Goal: Task Accomplishment & Management: Manage account settings

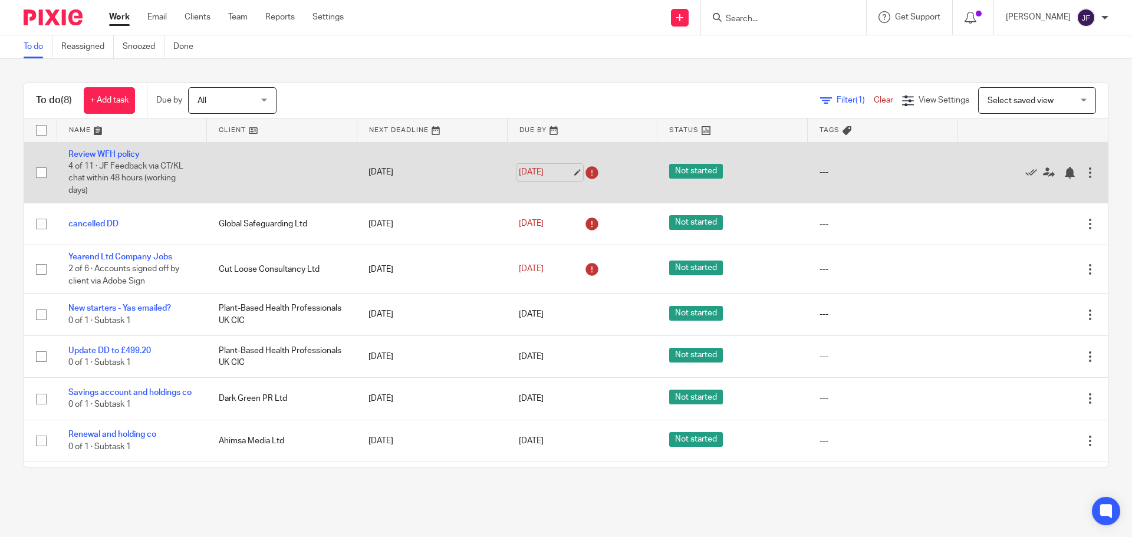
click at [532, 167] on link "[DATE]" at bounding box center [545, 172] width 53 height 12
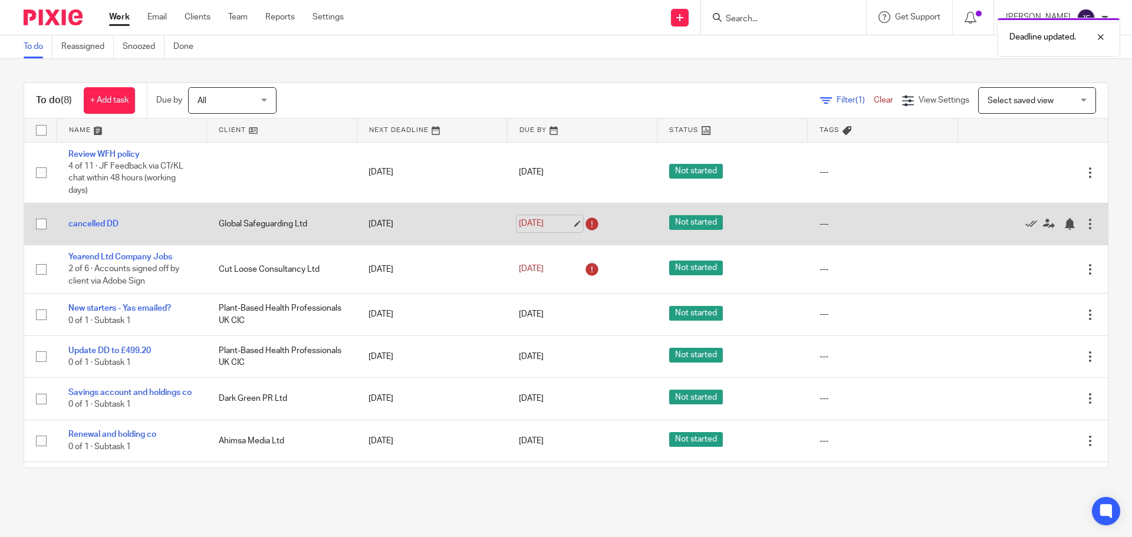
click at [536, 227] on link "[DATE]" at bounding box center [545, 224] width 53 height 12
click at [1063, 227] on div at bounding box center [1069, 224] width 12 height 12
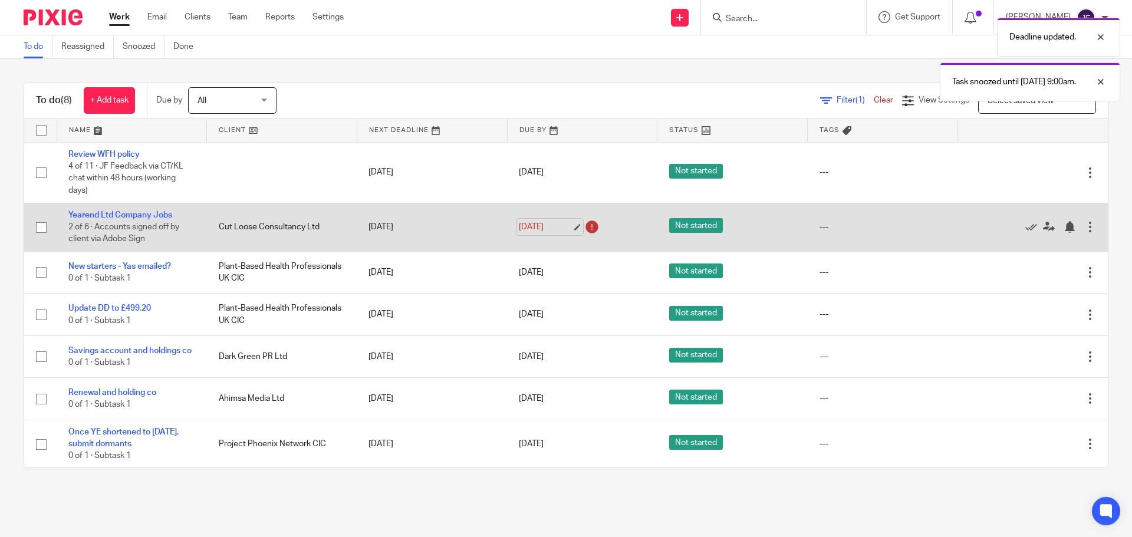
click at [533, 226] on link "9 Aug 2025" at bounding box center [545, 227] width 53 height 12
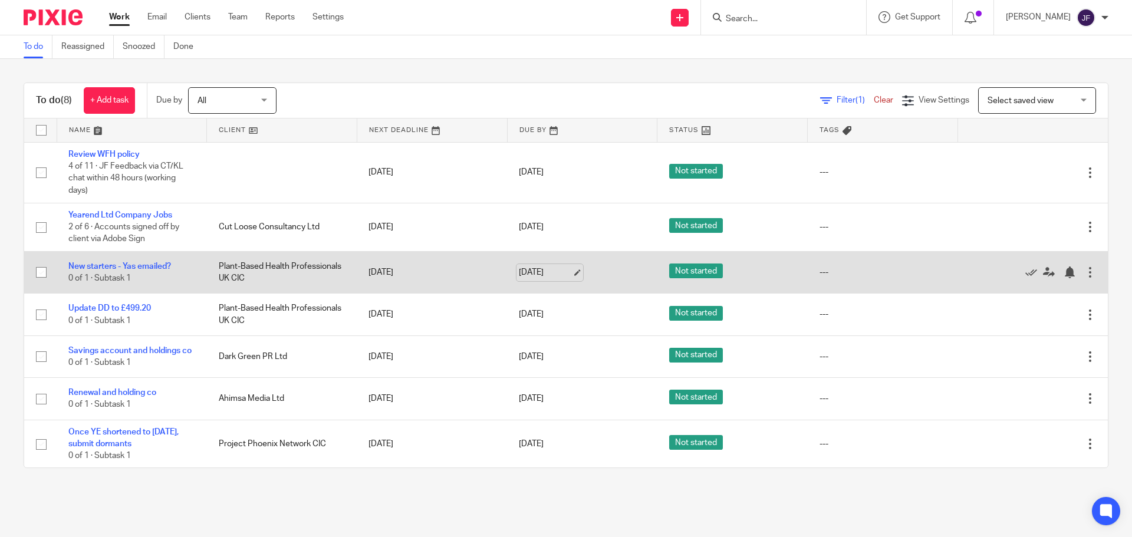
click at [545, 274] on link "11 Aug 2025" at bounding box center [545, 272] width 53 height 12
click at [1063, 273] on div at bounding box center [1069, 272] width 12 height 12
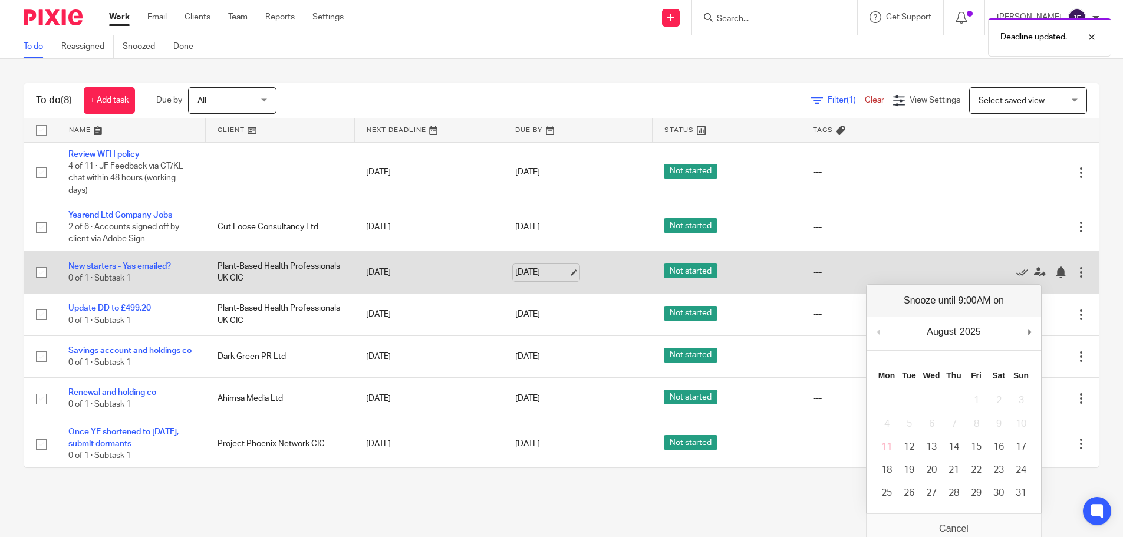
click at [544, 274] on link "15 Aug 2025" at bounding box center [541, 272] width 53 height 12
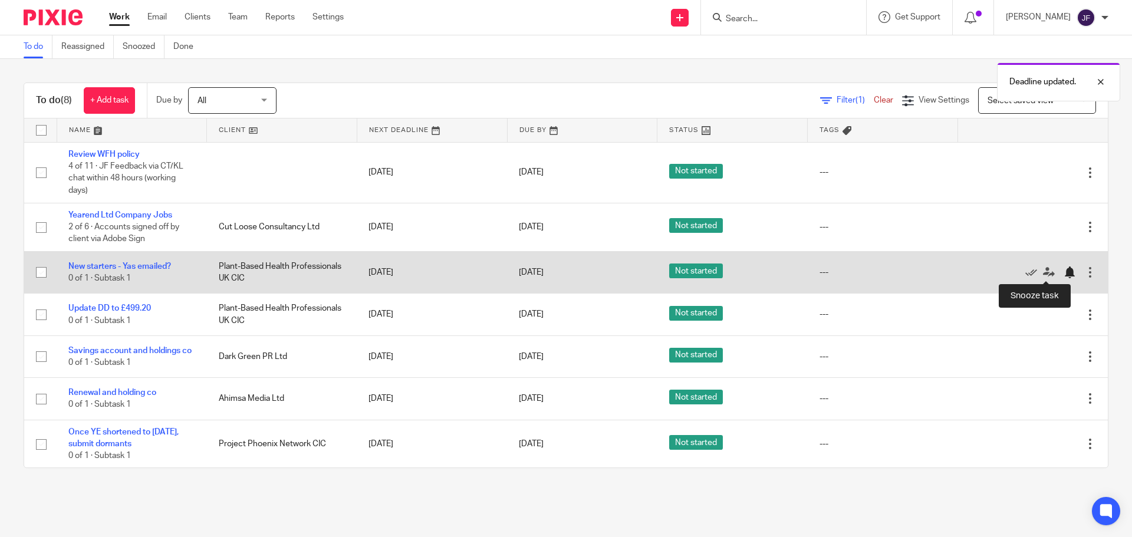
click at [1063, 274] on div at bounding box center [1069, 272] width 12 height 12
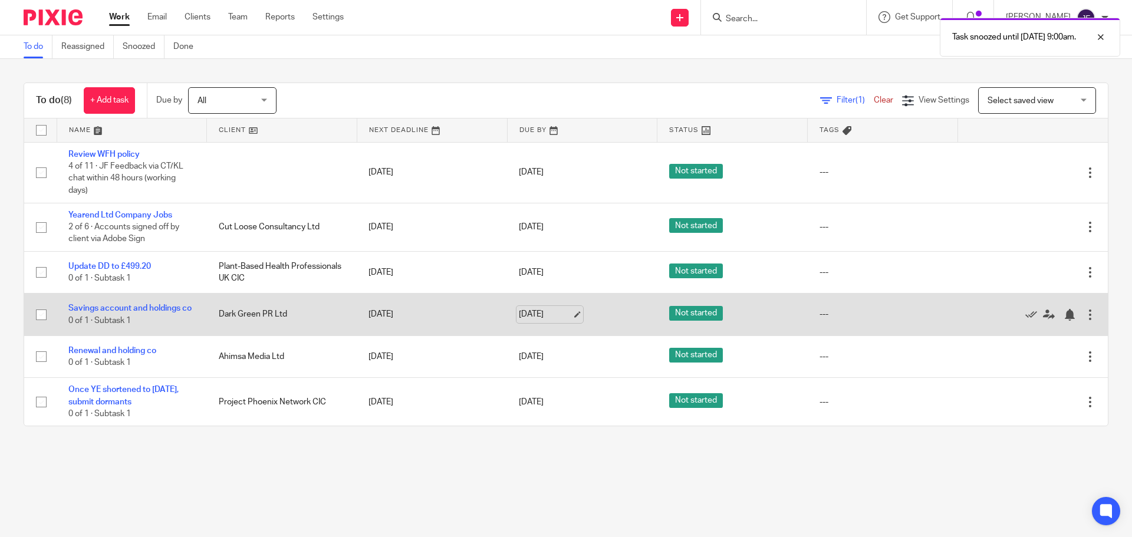
click at [549, 312] on link "[DATE]" at bounding box center [545, 314] width 53 height 12
click at [1063, 321] on div at bounding box center [1069, 315] width 12 height 12
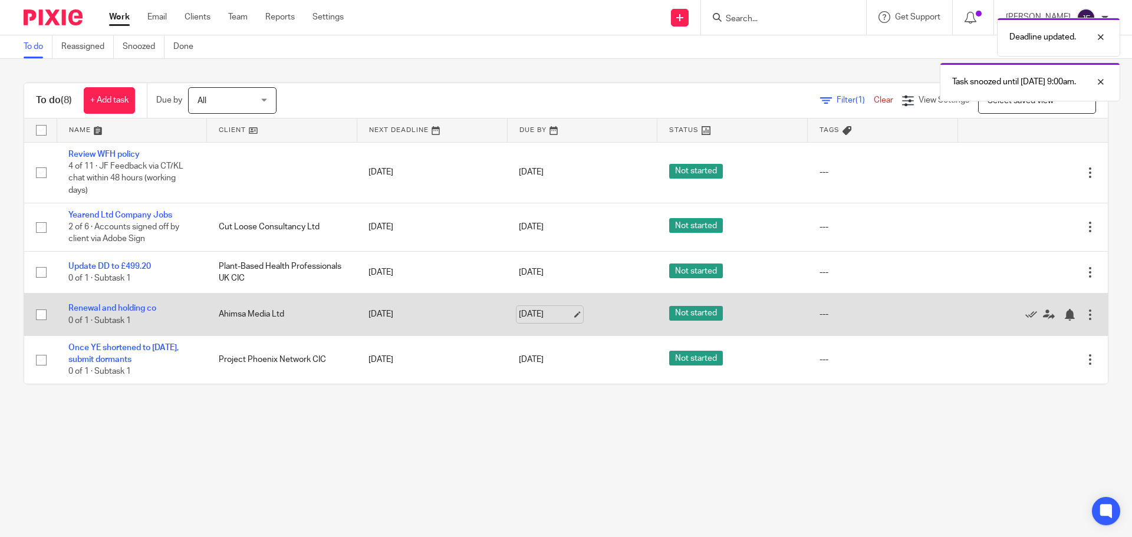
click at [533, 311] on link "11 Aug 2025" at bounding box center [545, 314] width 53 height 12
click at [1063, 310] on div at bounding box center [1069, 315] width 12 height 12
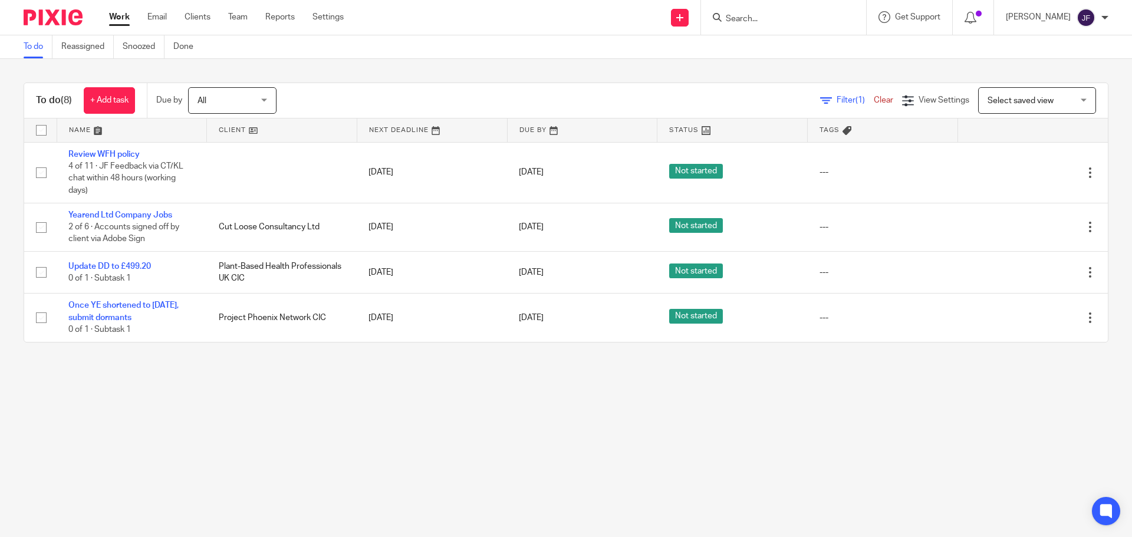
click at [747, 17] on input "Search" at bounding box center [777, 19] width 106 height 11
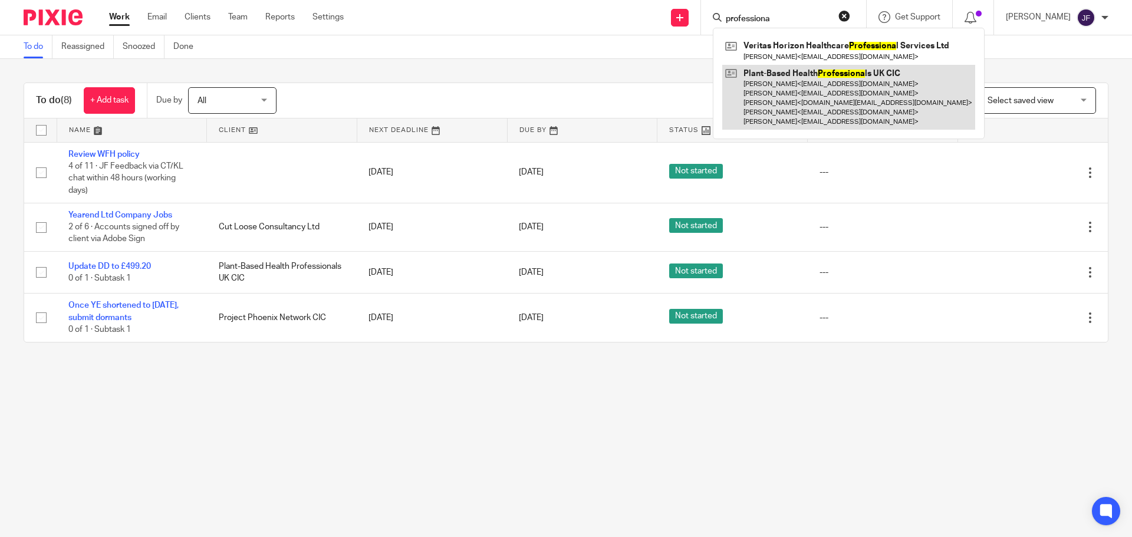
type input "professiona"
click at [795, 81] on link at bounding box center [848, 97] width 253 height 65
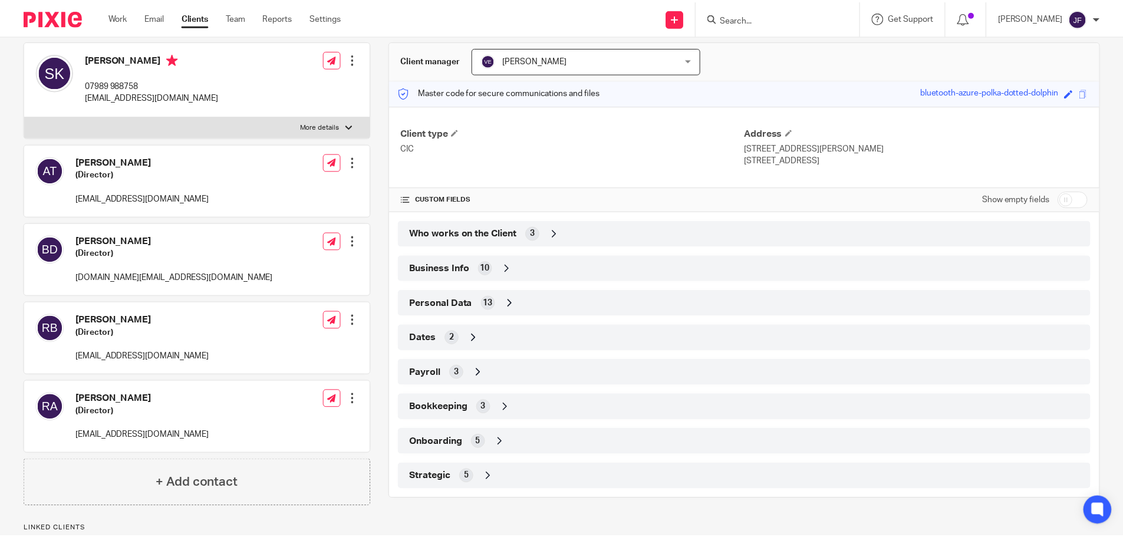
scroll to position [118, 0]
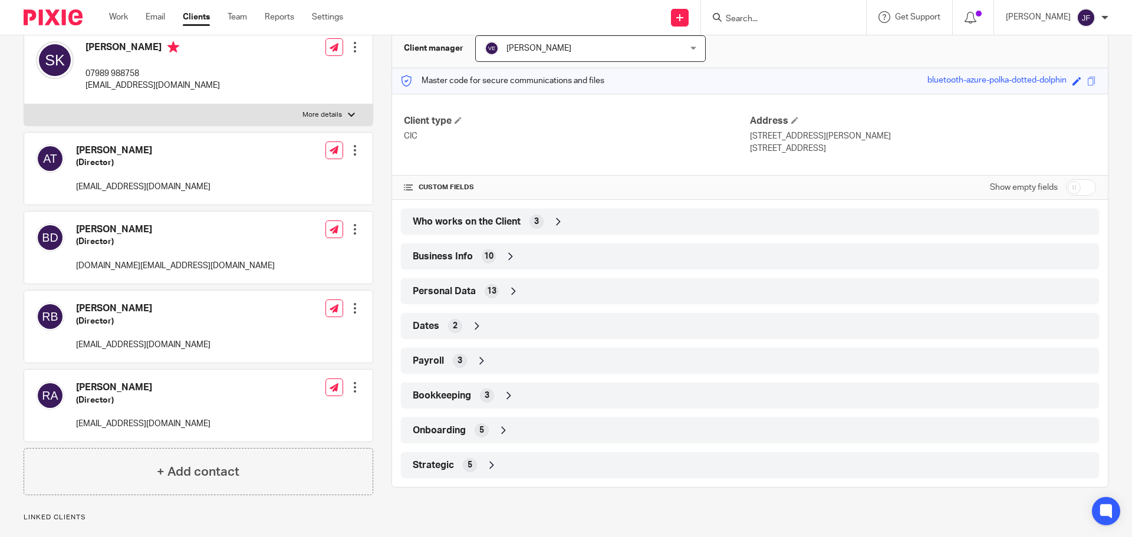
click at [354, 388] on div at bounding box center [355, 387] width 12 height 12
click at [302, 496] on span "Delete contact" at bounding box center [286, 494] width 55 height 8
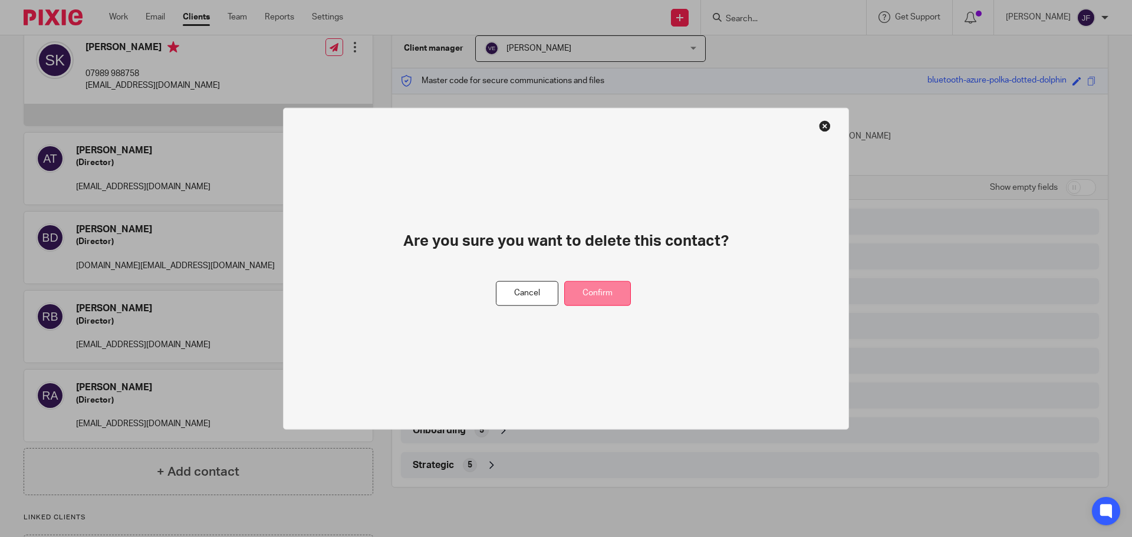
click at [608, 295] on button "Confirm" at bounding box center [597, 293] width 67 height 25
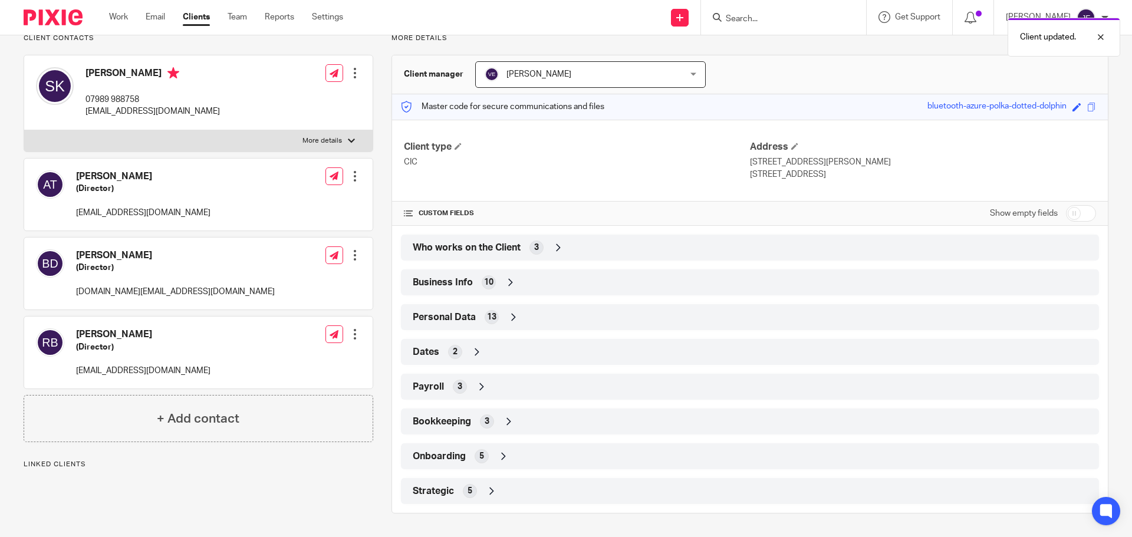
click at [506, 487] on div "Strategic 5" at bounding box center [750, 491] width 680 height 20
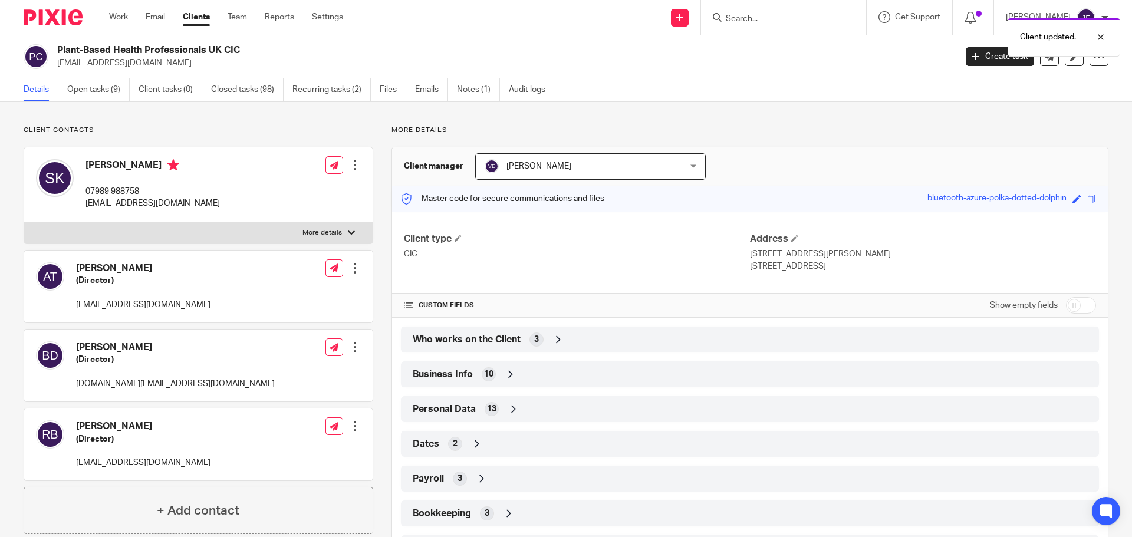
click at [65, 11] on img at bounding box center [53, 17] width 59 height 16
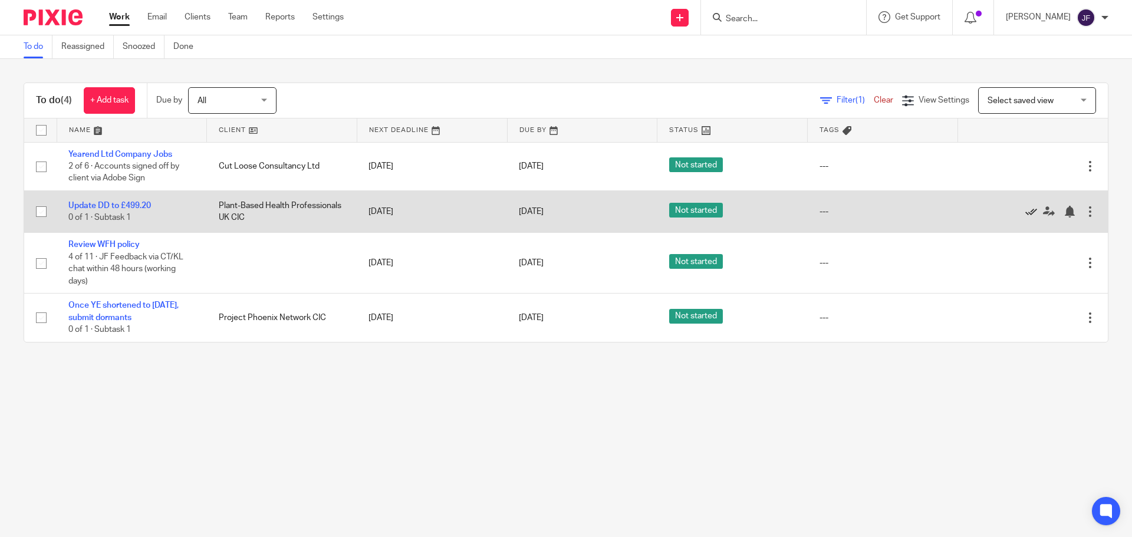
click at [1025, 213] on icon at bounding box center [1031, 212] width 12 height 12
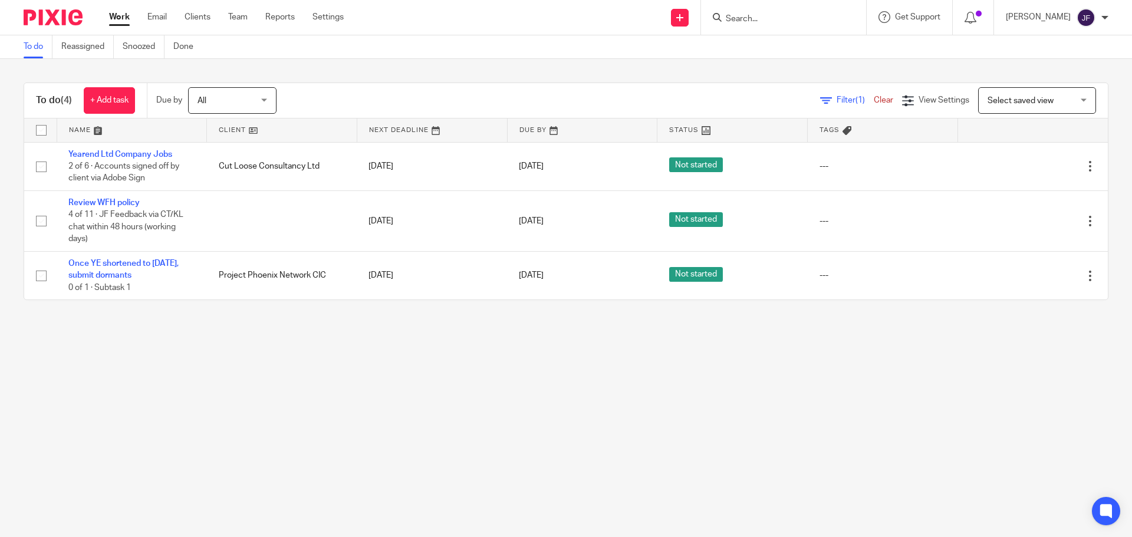
click at [755, 22] on input "Search" at bounding box center [777, 19] width 106 height 11
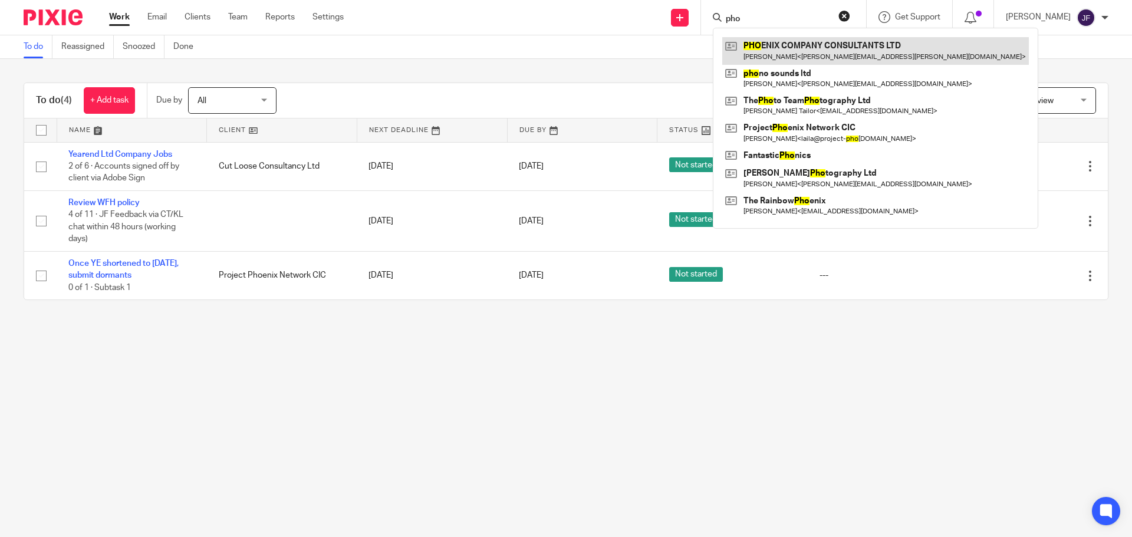
type input "pho"
click at [786, 57] on link at bounding box center [875, 50] width 307 height 27
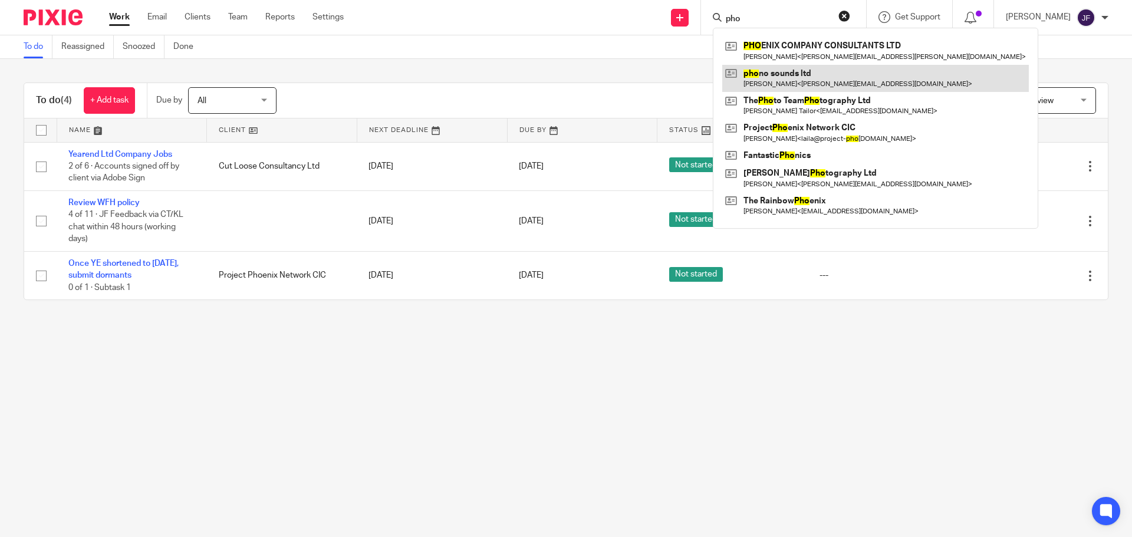
click at [792, 81] on link at bounding box center [875, 78] width 307 height 27
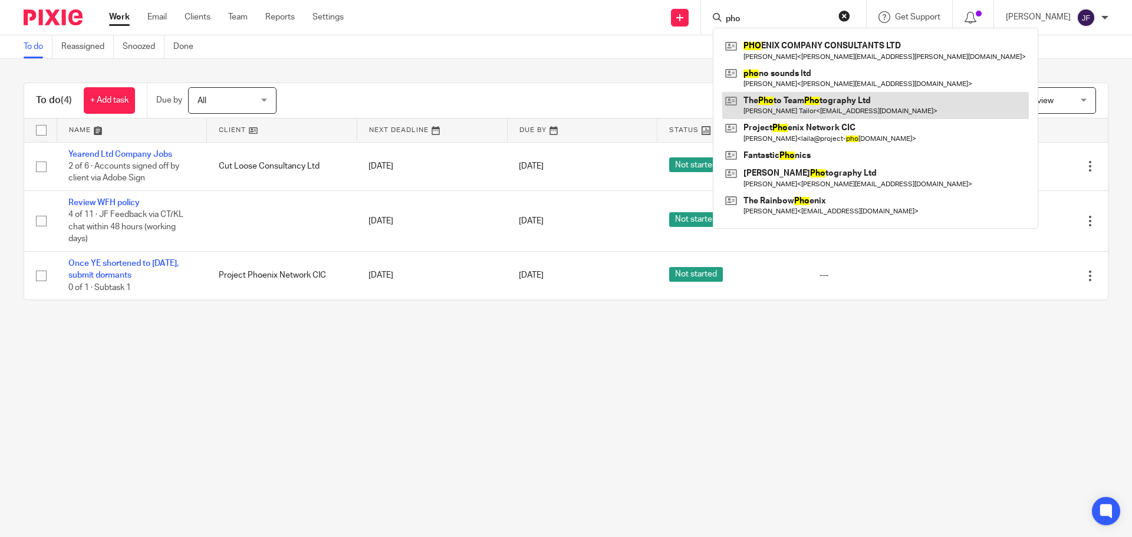
click at [793, 95] on link at bounding box center [875, 105] width 307 height 27
drag, startPoint x: 793, startPoint y: 95, endPoint x: 802, endPoint y: 115, distance: 21.1
click at [793, 96] on link at bounding box center [875, 105] width 307 height 27
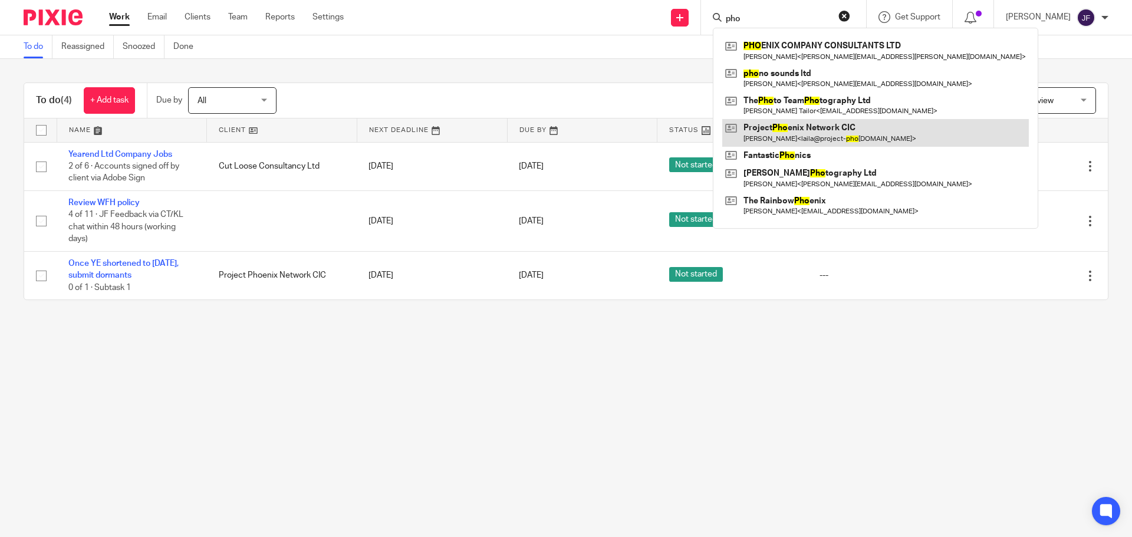
click at [805, 122] on link at bounding box center [875, 132] width 307 height 27
click at [804, 124] on link at bounding box center [875, 132] width 307 height 27
click at [804, 125] on link at bounding box center [875, 132] width 307 height 27
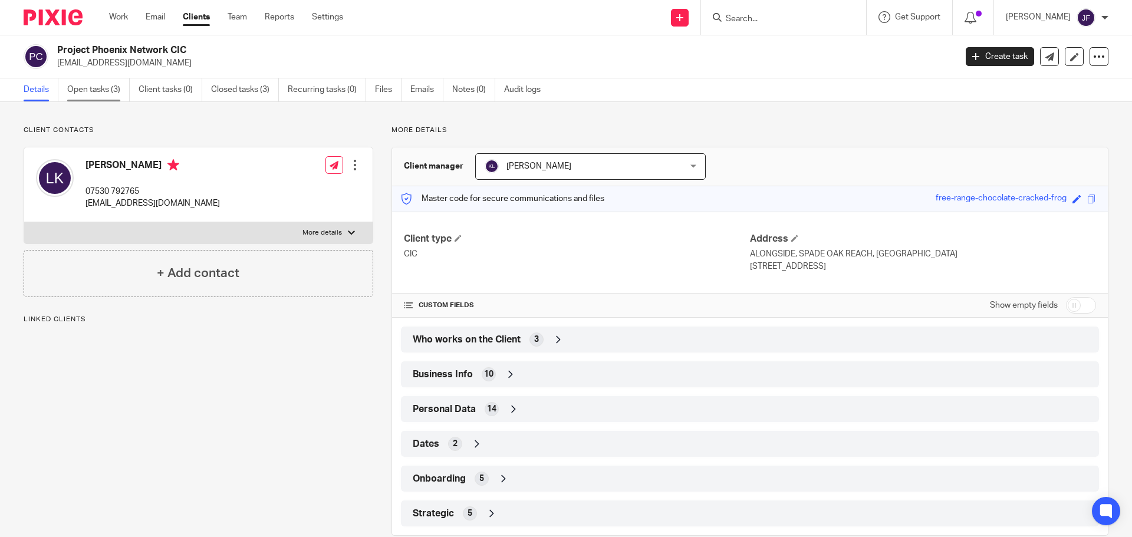
click at [97, 93] on link "Open tasks (3)" at bounding box center [98, 89] width 62 height 23
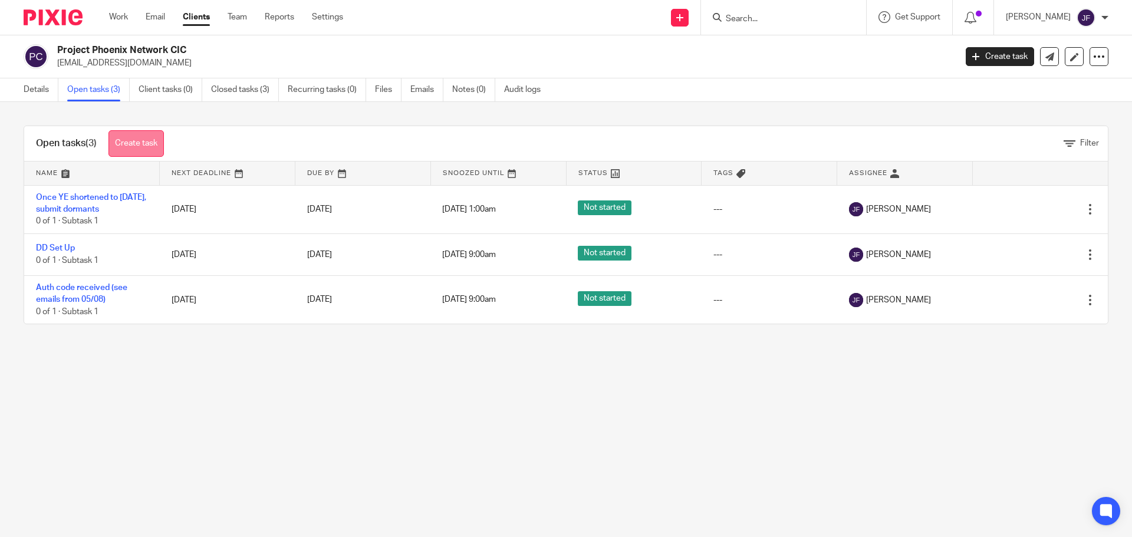
click at [138, 155] on link "Create task" at bounding box center [135, 143] width 55 height 27
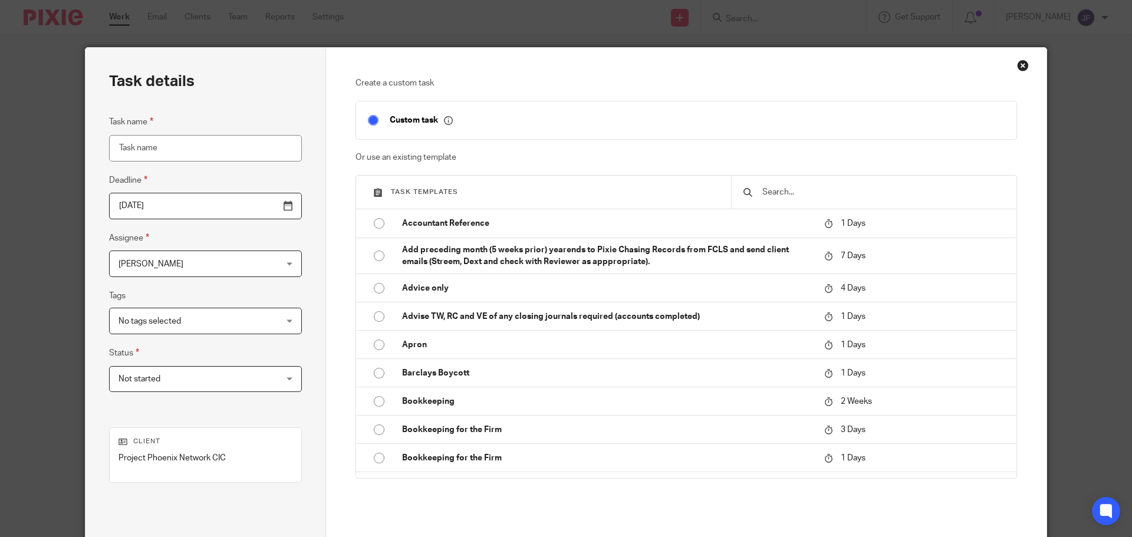
click at [842, 193] on input "text" at bounding box center [882, 192] width 243 height 13
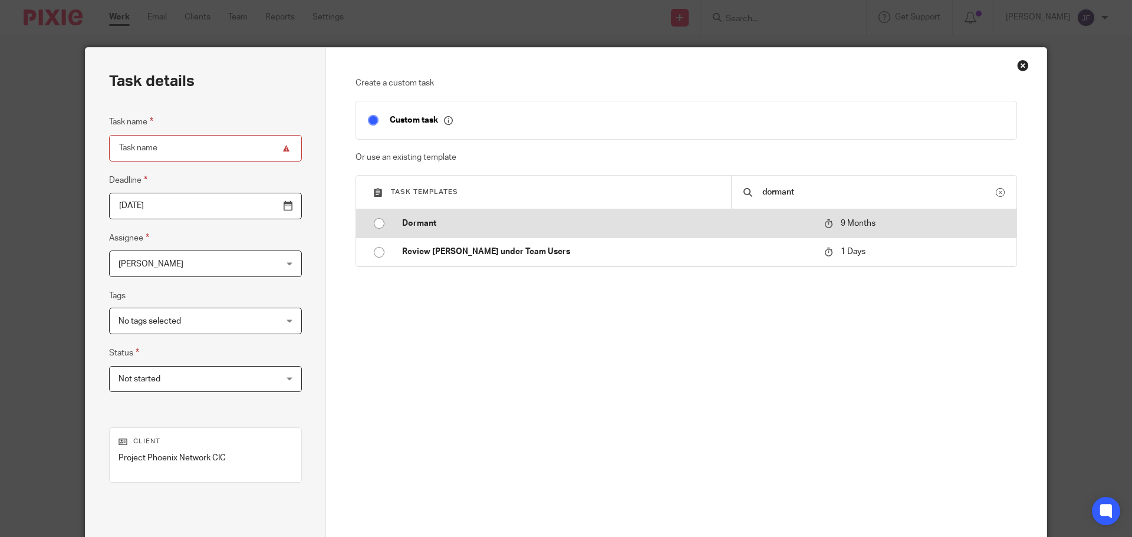
type input "dormant"
click at [779, 230] on td "Dormant" at bounding box center [604, 223] width 428 height 28
type input "[DATE]"
type input "Dormant"
checkbox input "false"
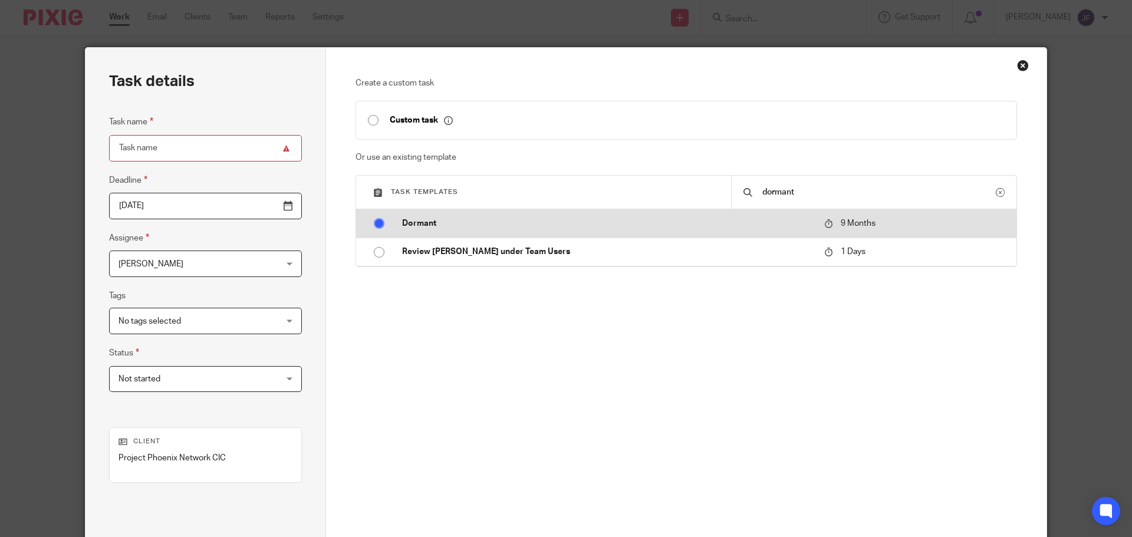
radio input "true"
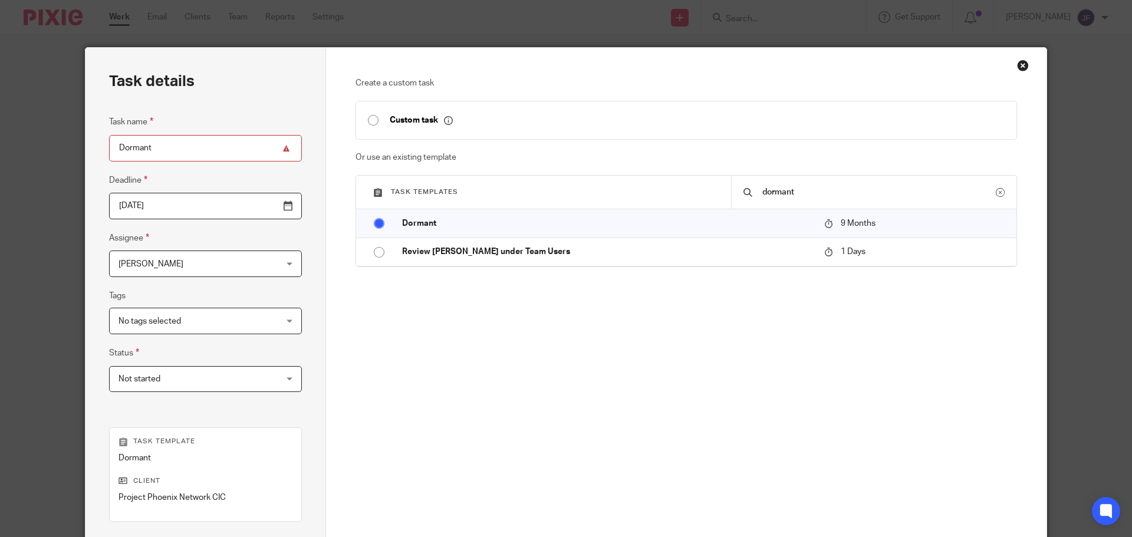
click at [160, 269] on span "[PERSON_NAME]" at bounding box center [191, 263] width 146 height 25
click at [228, 236] on fieldset "Assignee [PERSON_NAME] [PERSON_NAME] Client manager Awaiting Signature [PERSON_…" at bounding box center [205, 254] width 193 height 46
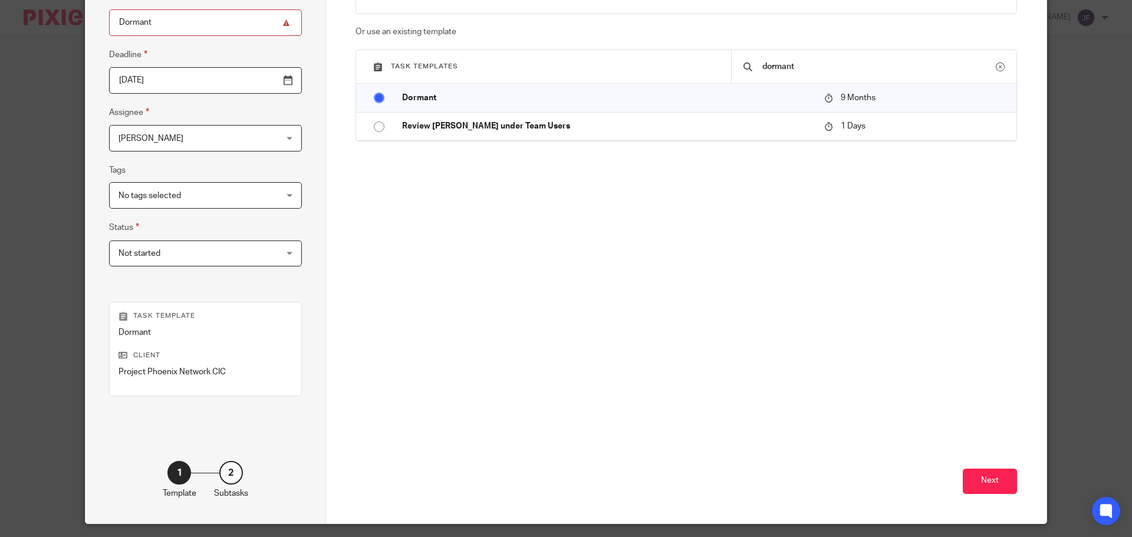
scroll to position [160, 0]
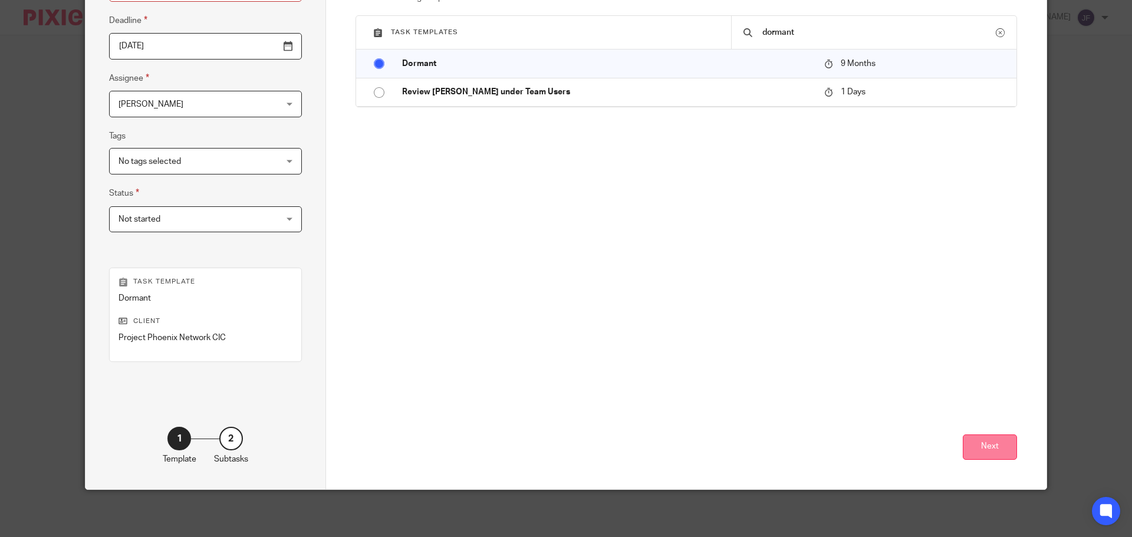
click at [971, 443] on button "Next" at bounding box center [990, 446] width 54 height 25
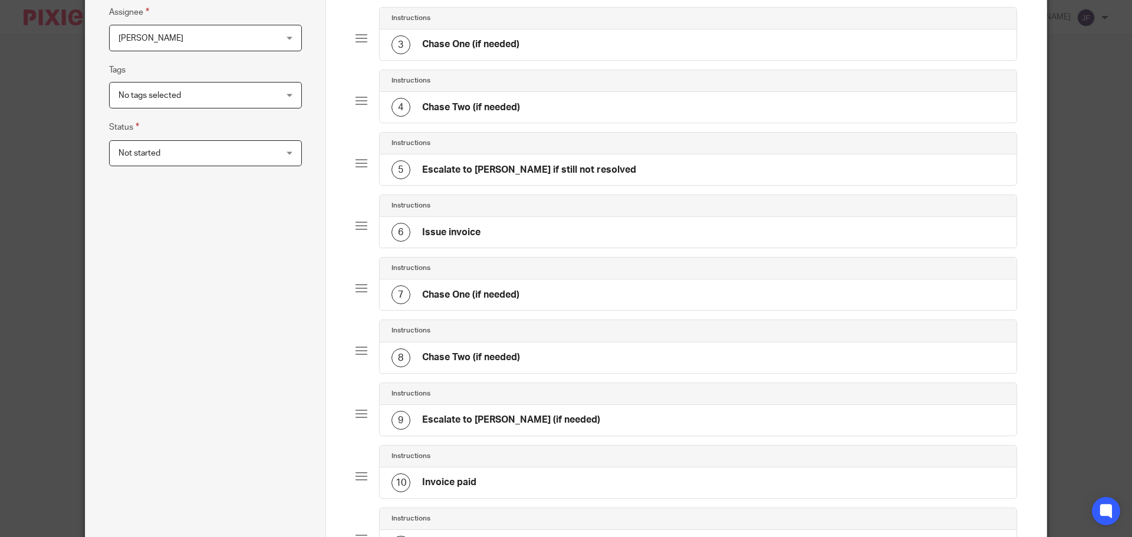
scroll to position [562, 0]
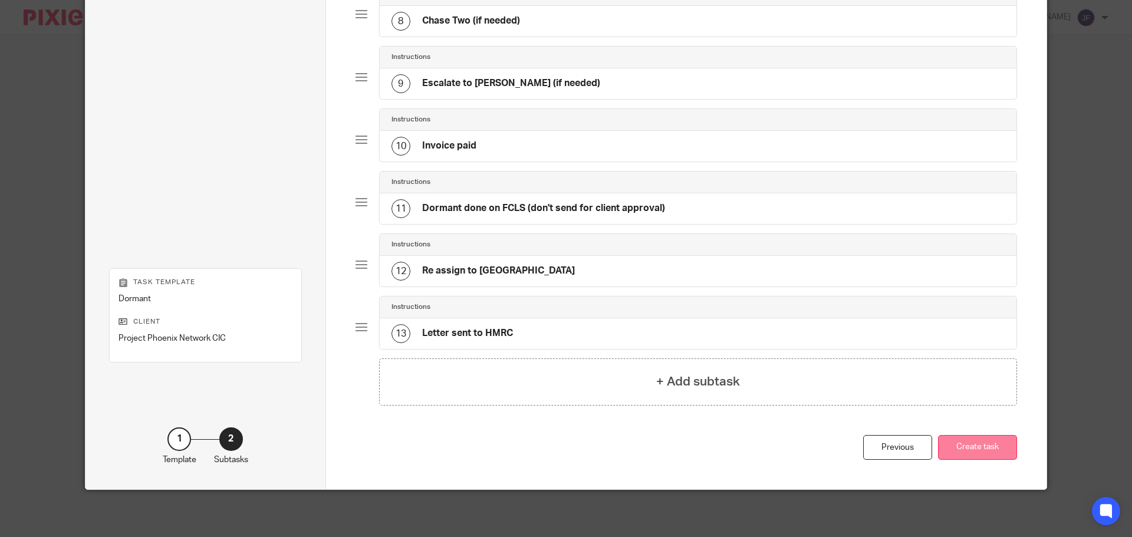
click at [959, 438] on button "Create task" at bounding box center [977, 447] width 79 height 25
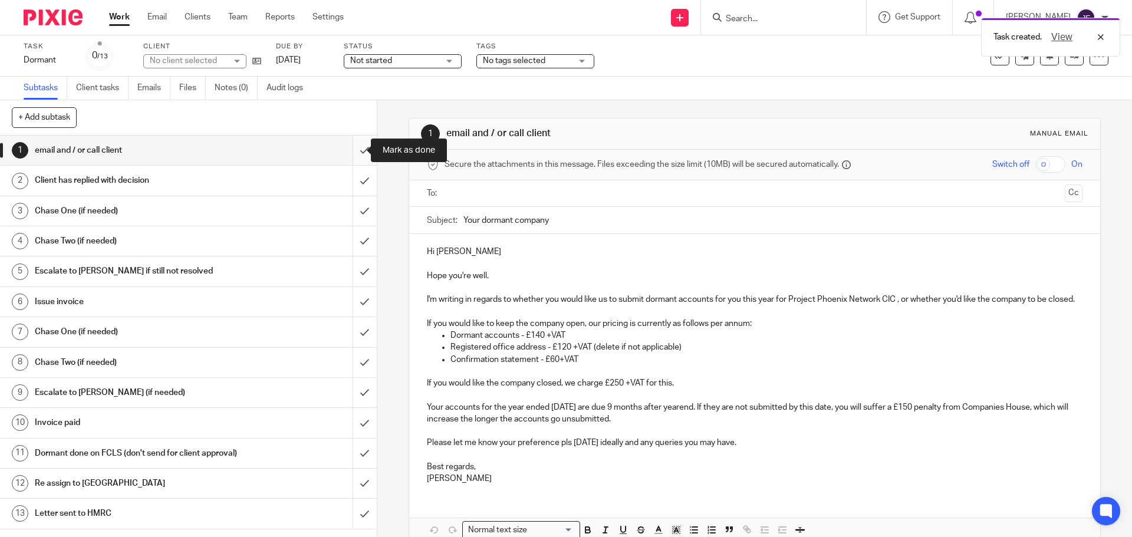
click at [347, 153] on input "submit" at bounding box center [188, 150] width 377 height 29
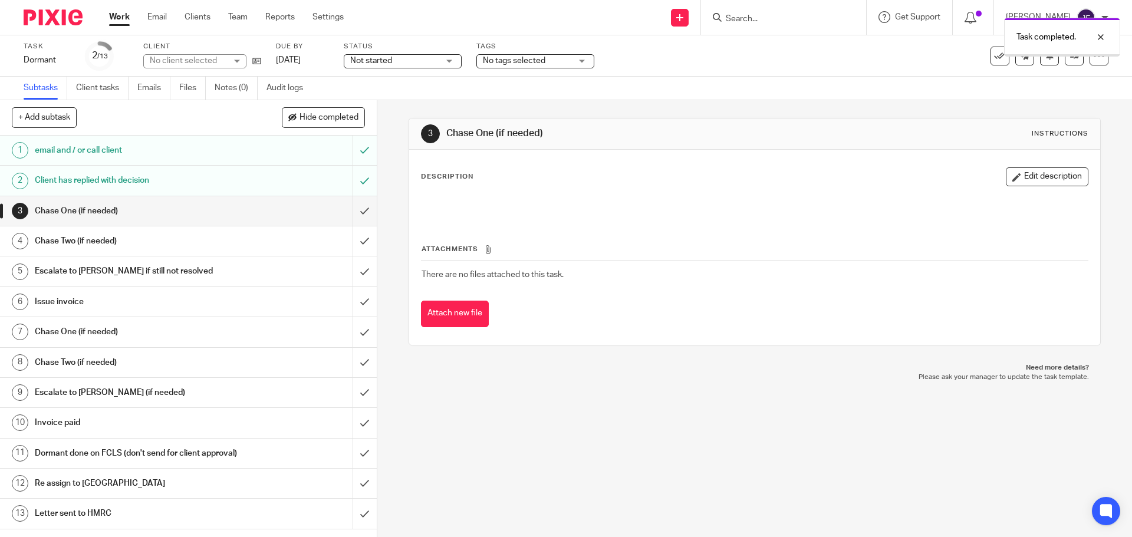
click at [354, 210] on input "submit" at bounding box center [188, 210] width 377 height 29
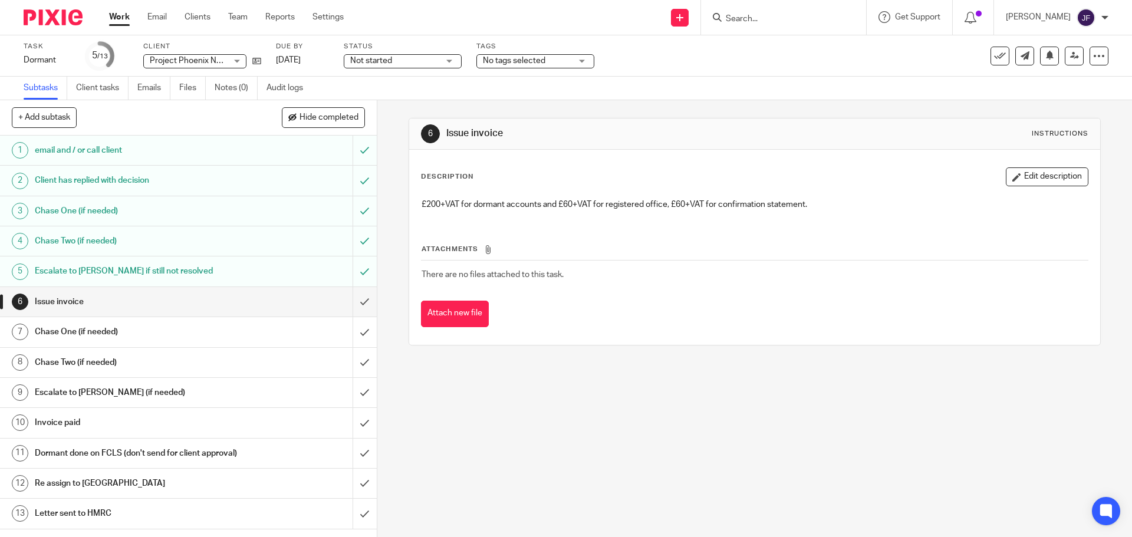
click at [52, 18] on img at bounding box center [53, 17] width 59 height 16
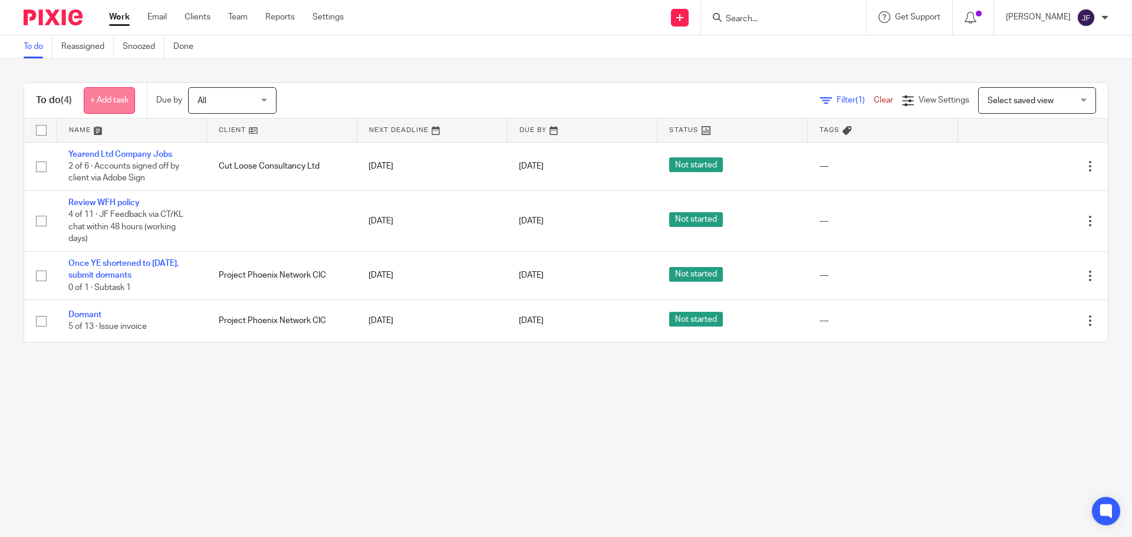
click at [104, 93] on link "+ Add task" at bounding box center [109, 100] width 51 height 27
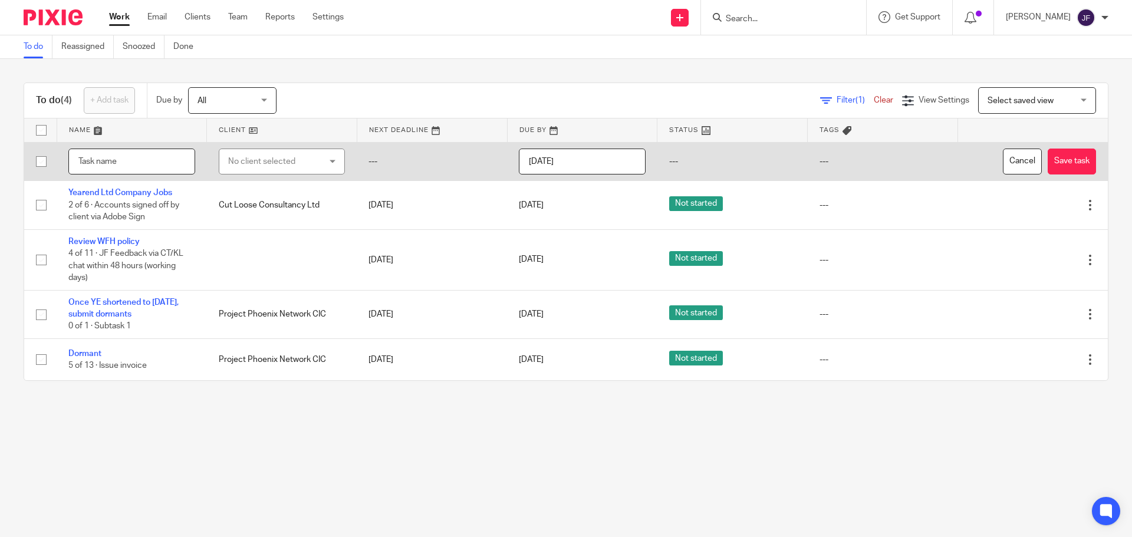
click at [146, 159] on input "text" at bounding box center [131, 162] width 127 height 27
click at [271, 172] on div "No client selected" at bounding box center [274, 161] width 93 height 25
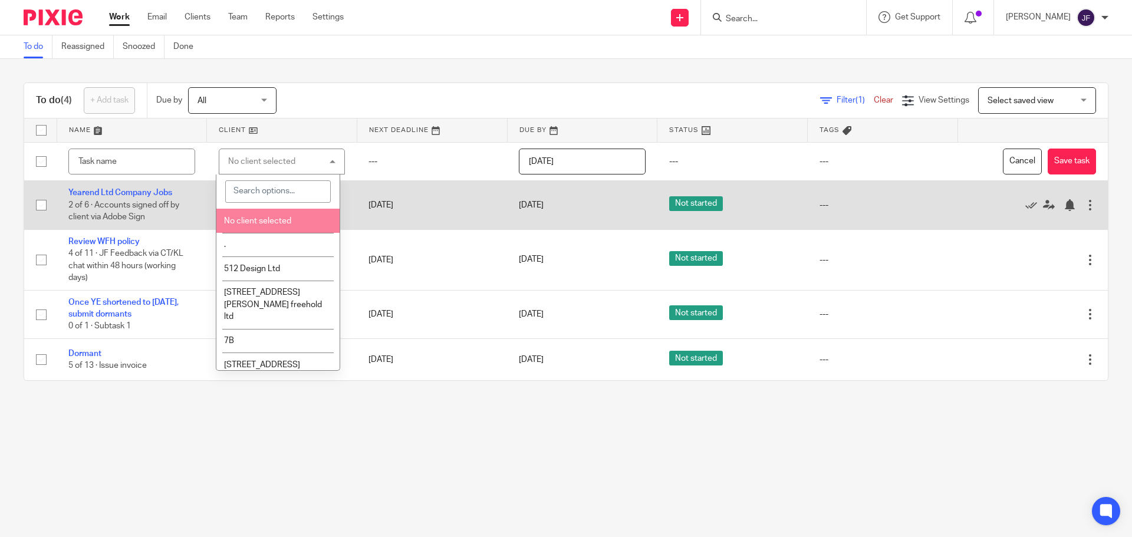
click at [266, 212] on li "No client selected" at bounding box center [277, 221] width 123 height 24
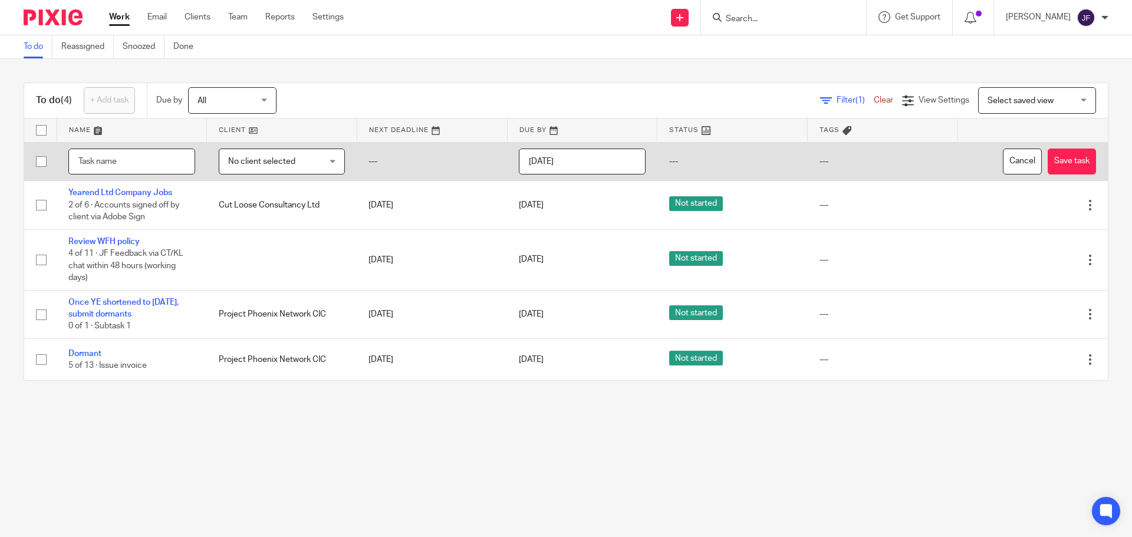
click at [152, 167] on input "text" at bounding box center [131, 162] width 127 height 27
type input "P"
type input "Eden PR - check in if not heard from"
click at [552, 155] on input "[DATE]" at bounding box center [582, 162] width 127 height 27
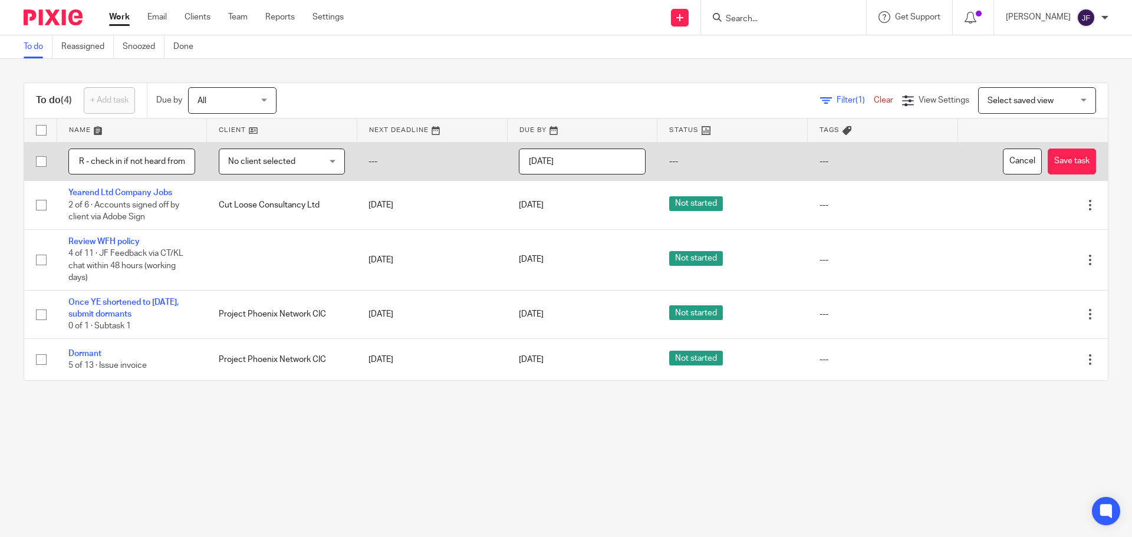
scroll to position [0, 0]
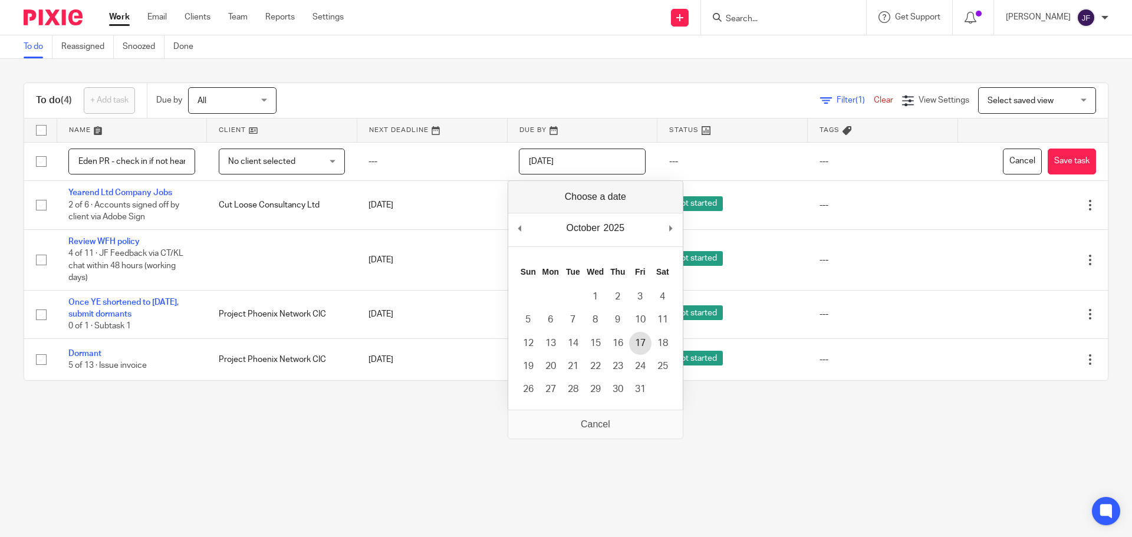
type input "2025-10-17"
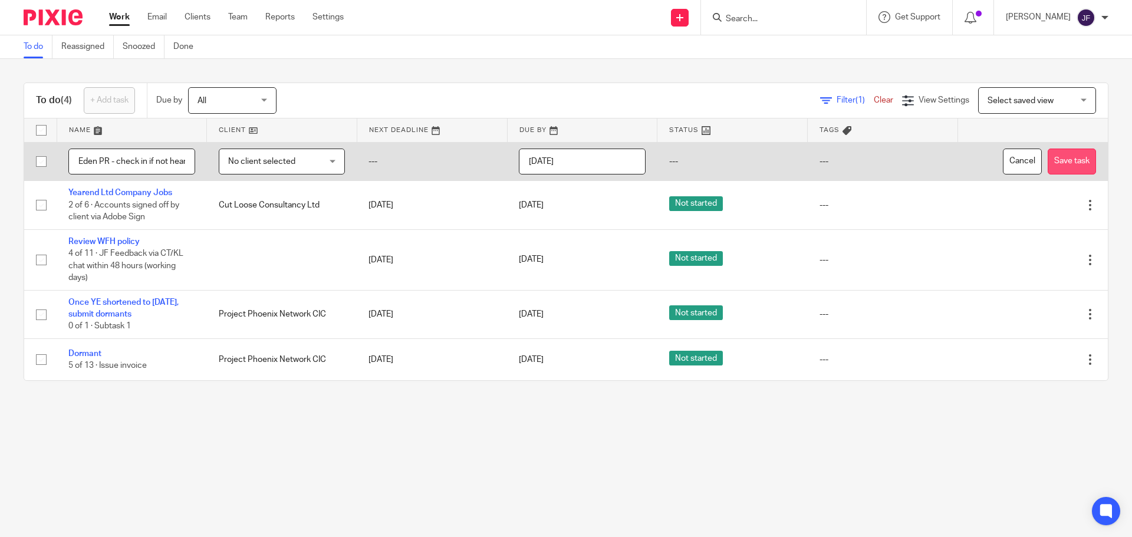
click at [1051, 160] on button "Save task" at bounding box center [1072, 162] width 48 height 27
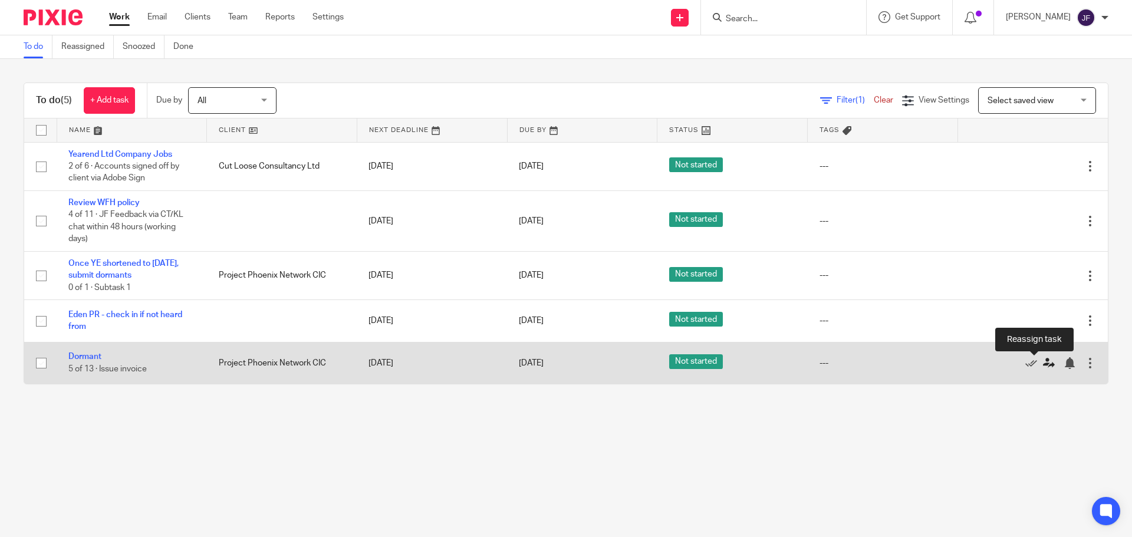
click at [1043, 367] on icon at bounding box center [1049, 363] width 12 height 12
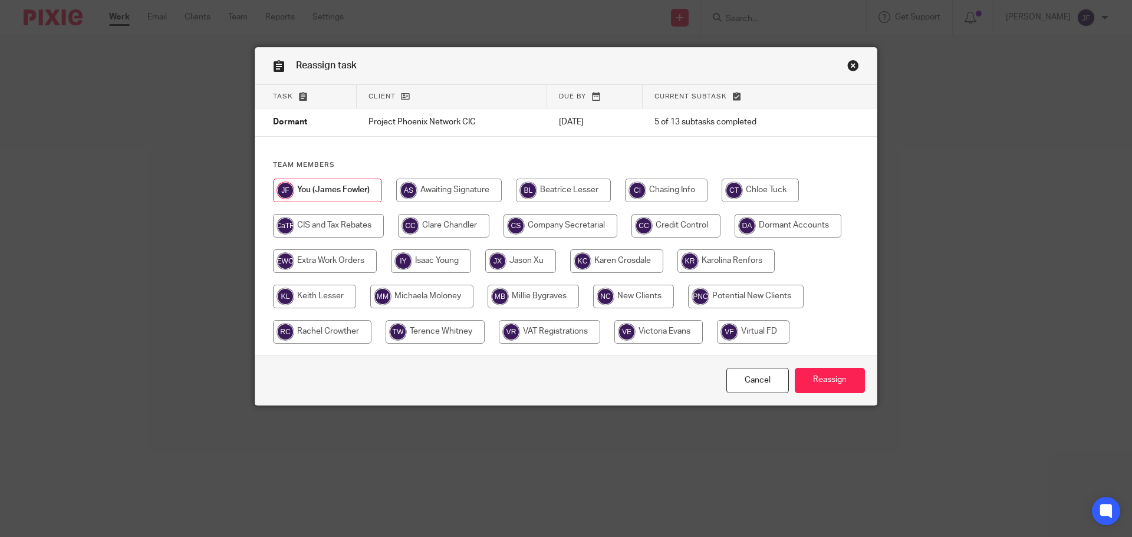
click at [311, 285] on input "radio" at bounding box center [314, 297] width 83 height 24
radio input "true"
click at [834, 384] on input "Reassign" at bounding box center [830, 380] width 70 height 25
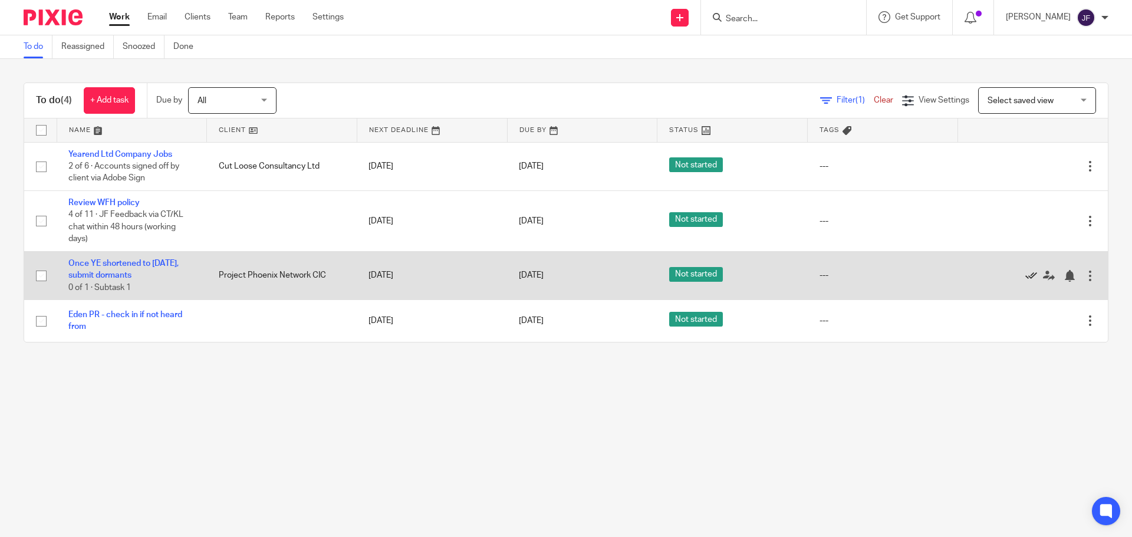
click at [1025, 275] on icon at bounding box center [1031, 276] width 12 height 12
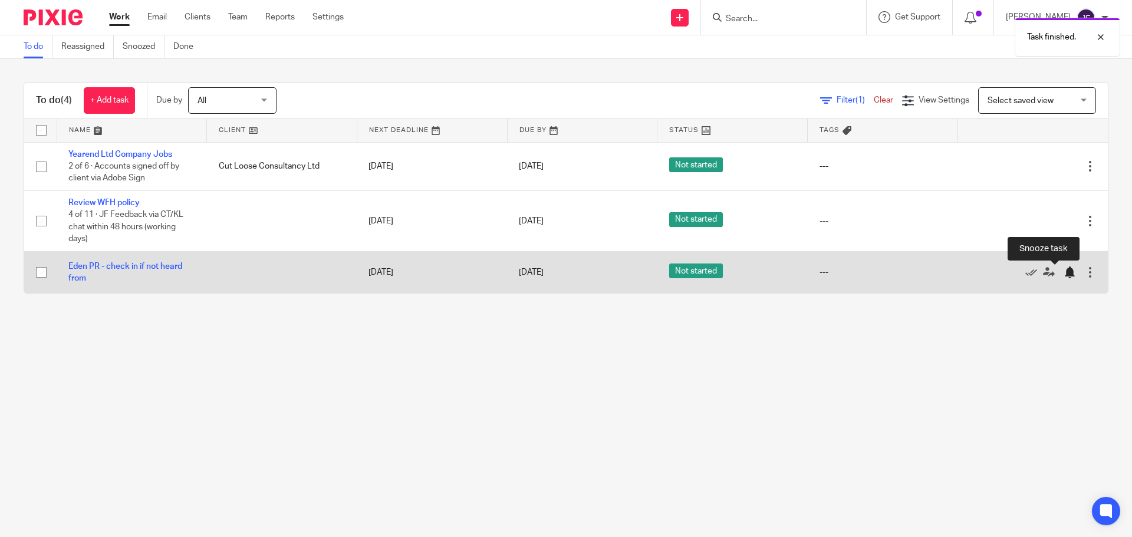
click at [1063, 274] on div at bounding box center [1069, 272] width 12 height 12
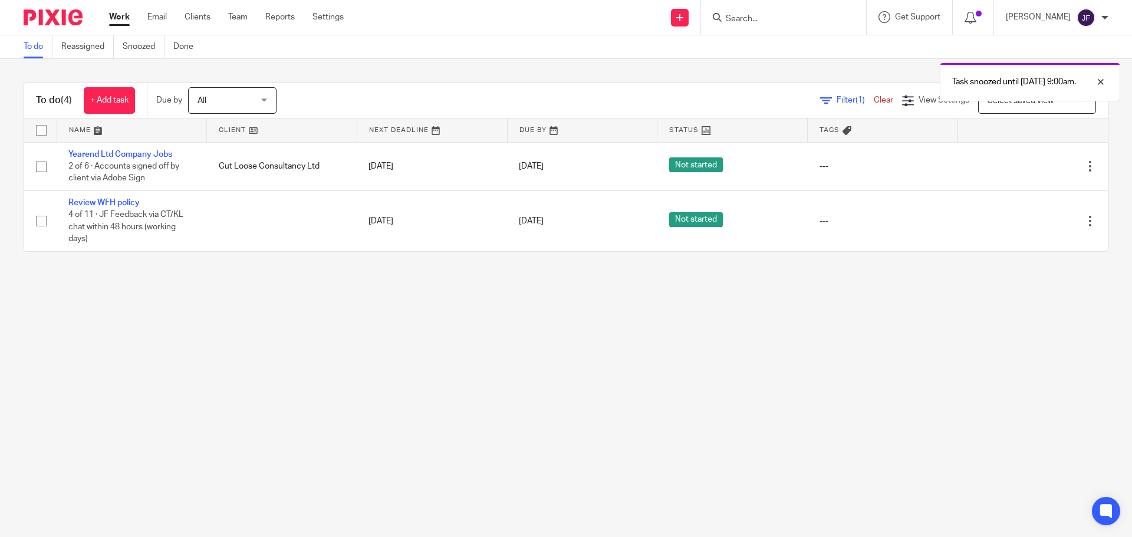
click at [70, 18] on img at bounding box center [53, 17] width 59 height 16
click at [871, 384] on main "To do Reassigned Snoozed Done To do (2) + Add task Due by All All [DATE] [DATE]…" at bounding box center [566, 268] width 1132 height 537
